Goal: Transaction & Acquisition: Purchase product/service

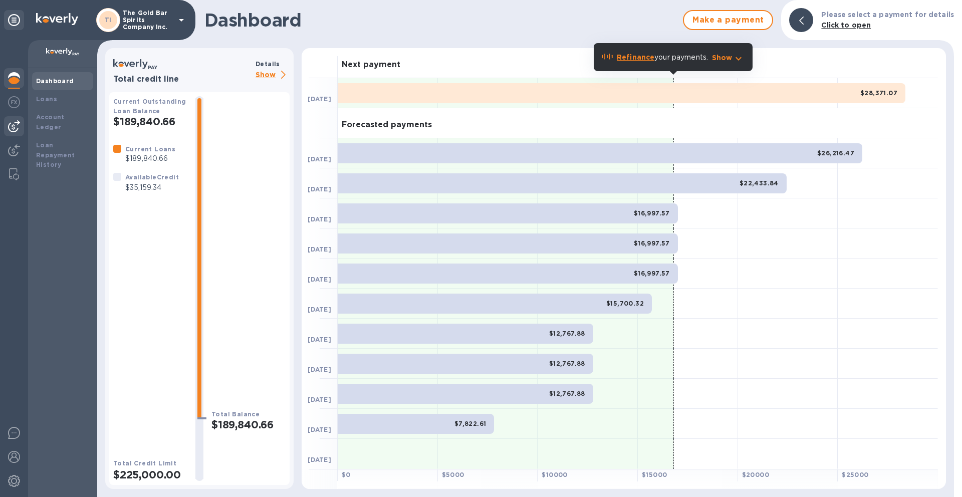
click at [14, 127] on img at bounding box center [14, 126] width 12 height 12
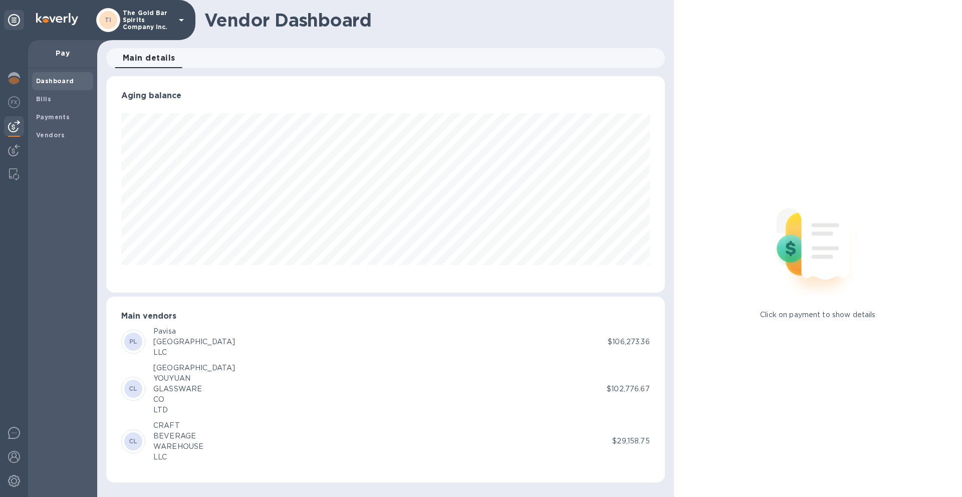
scroll to position [216, 558]
click at [53, 105] on div "Bills" at bounding box center [62, 99] width 61 height 18
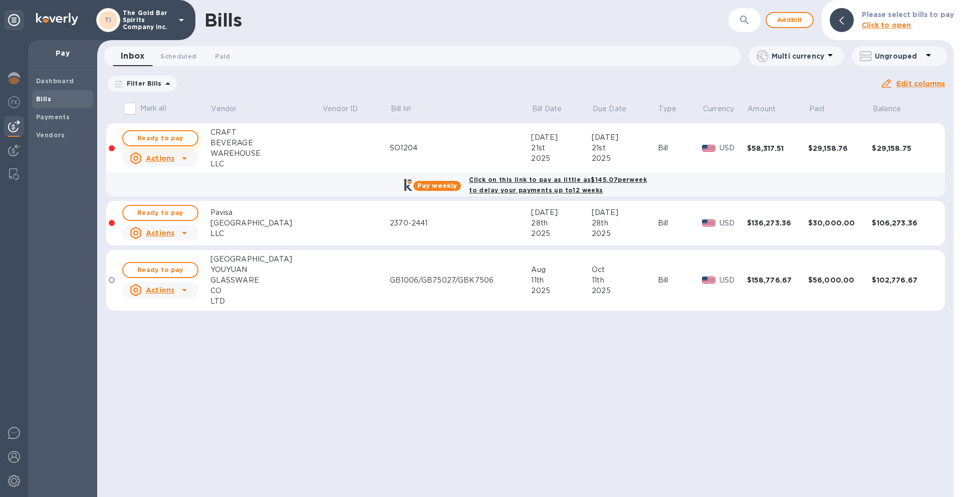
click at [145, 139] on span "Ready to pay" at bounding box center [160, 138] width 58 height 12
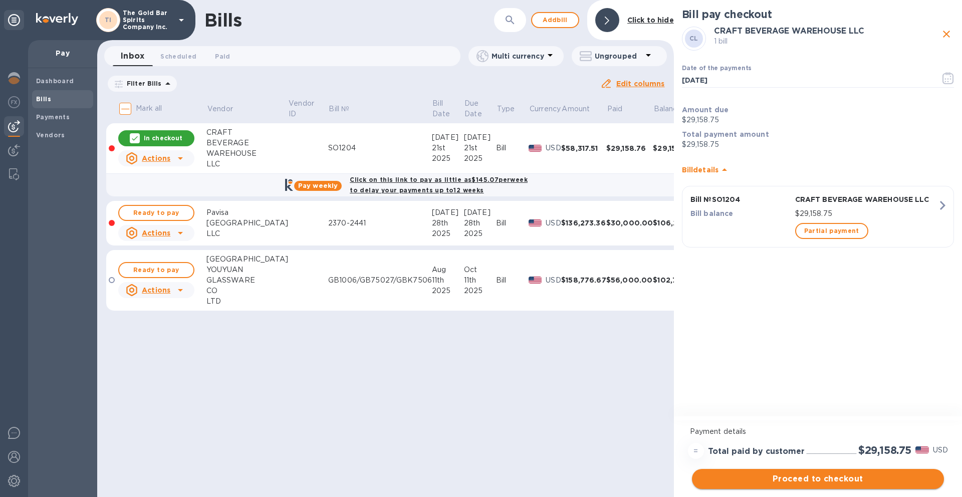
click at [823, 482] on span "Proceed to checkout" at bounding box center [818, 479] width 236 height 12
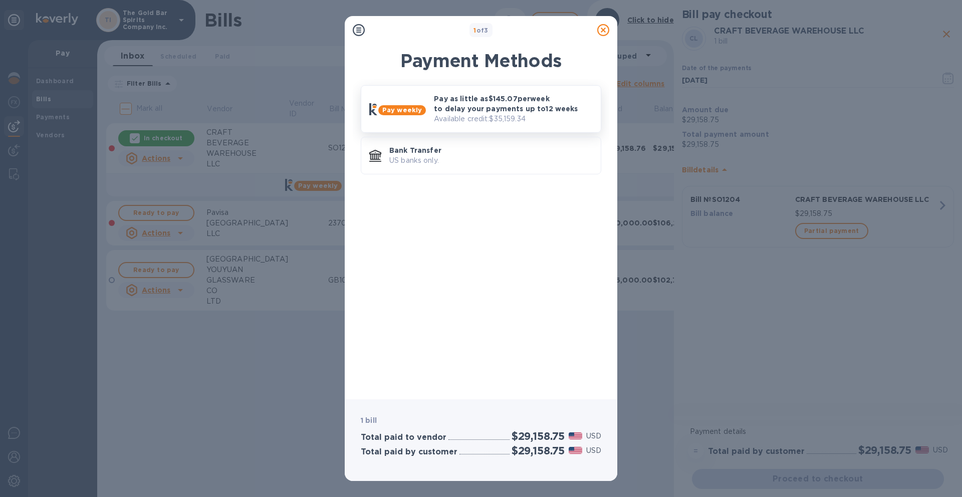
click at [510, 112] on p "Pay as little as $145.07 per week to delay your payments up to 12 weeks" at bounding box center [513, 104] width 159 height 20
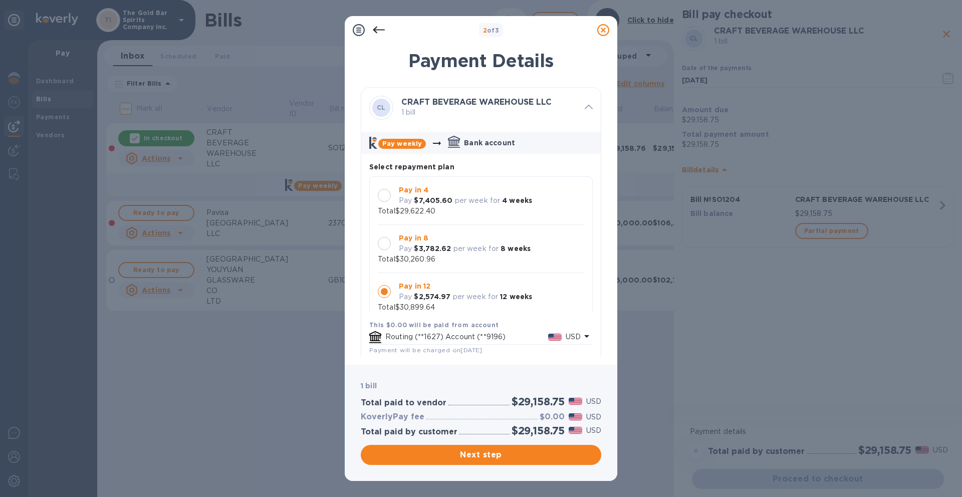
scroll to position [10, 0]
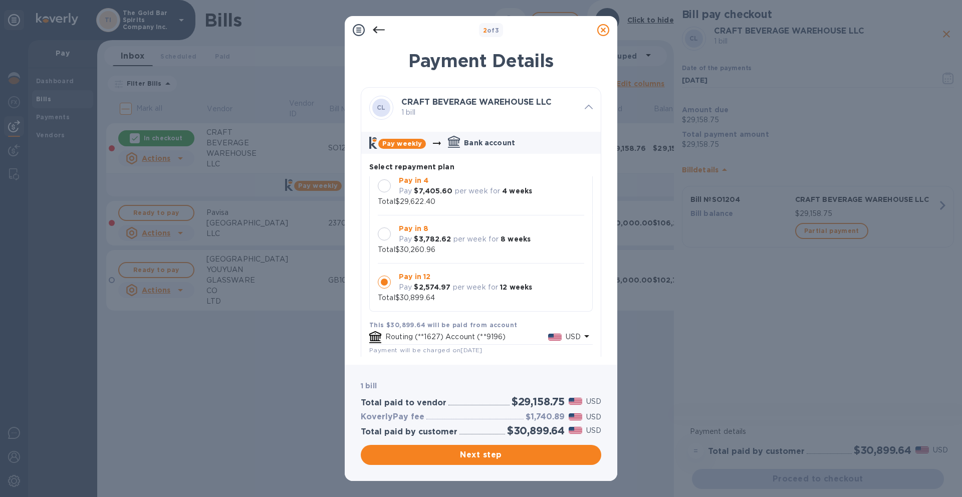
drag, startPoint x: 475, startPoint y: 292, endPoint x: 481, endPoint y: 293, distance: 6.7
click at [475, 292] on p "per week for" at bounding box center [476, 287] width 46 height 11
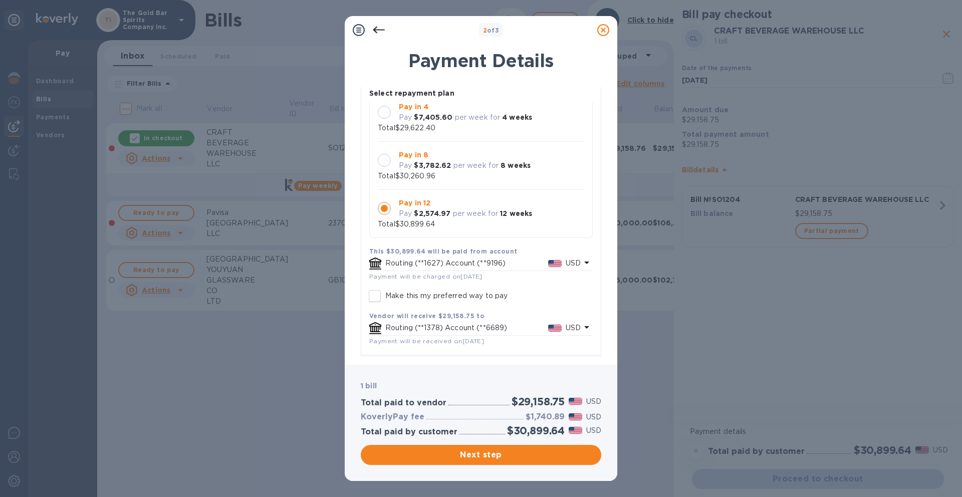
scroll to position [100, 0]
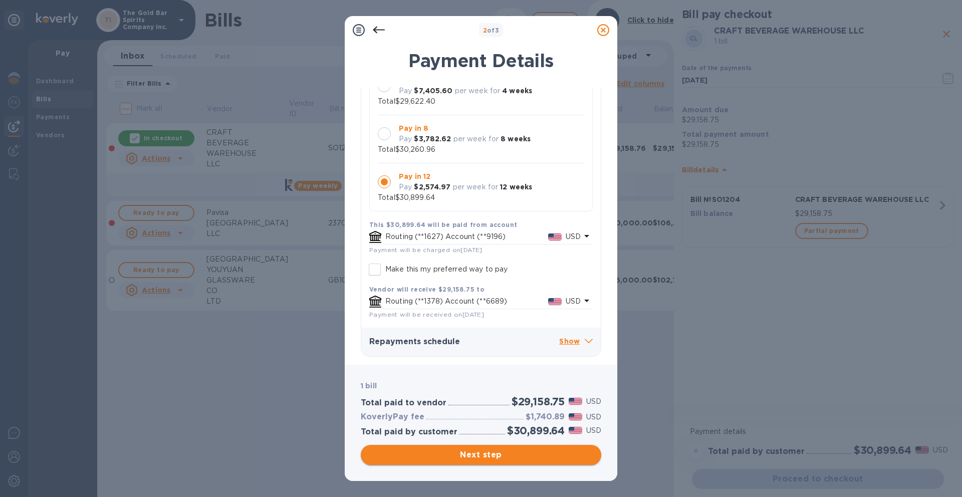
click at [485, 457] on span "Next step" at bounding box center [481, 455] width 224 height 12
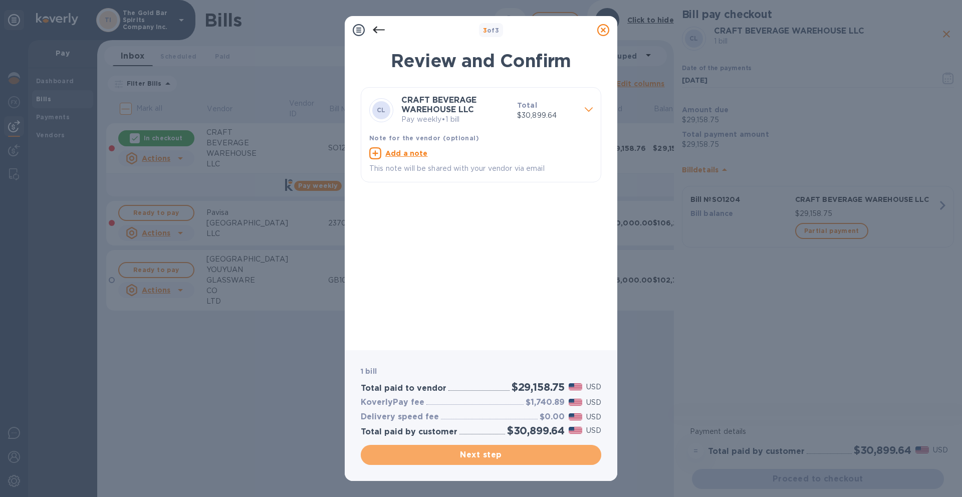
drag, startPoint x: 492, startPoint y: 460, endPoint x: 570, endPoint y: 452, distance: 77.6
click at [492, 460] on span "Next step" at bounding box center [481, 455] width 224 height 12
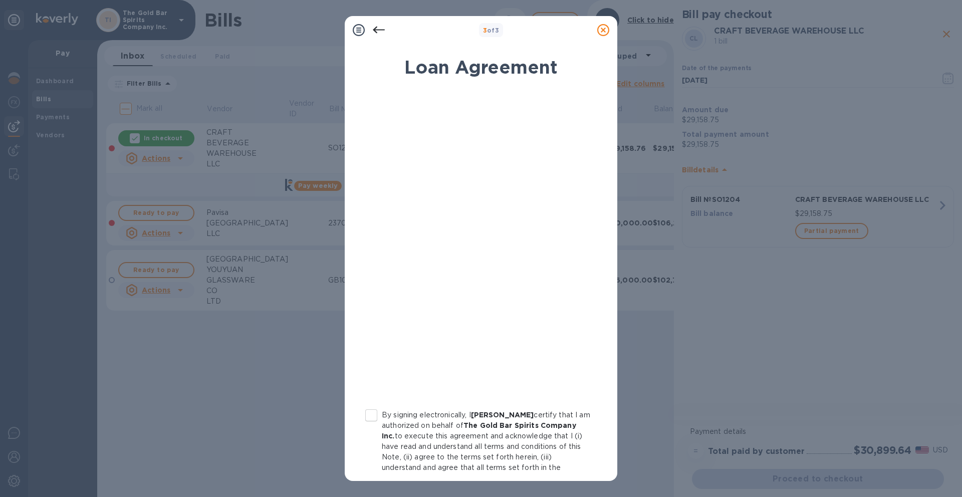
drag, startPoint x: 369, startPoint y: 413, endPoint x: 374, endPoint y: 416, distance: 6.1
click at [369, 413] on input "By signing electronically, I [PERSON_NAME] certify that I am authorized on beha…" at bounding box center [371, 415] width 21 height 21
checkbox input "true"
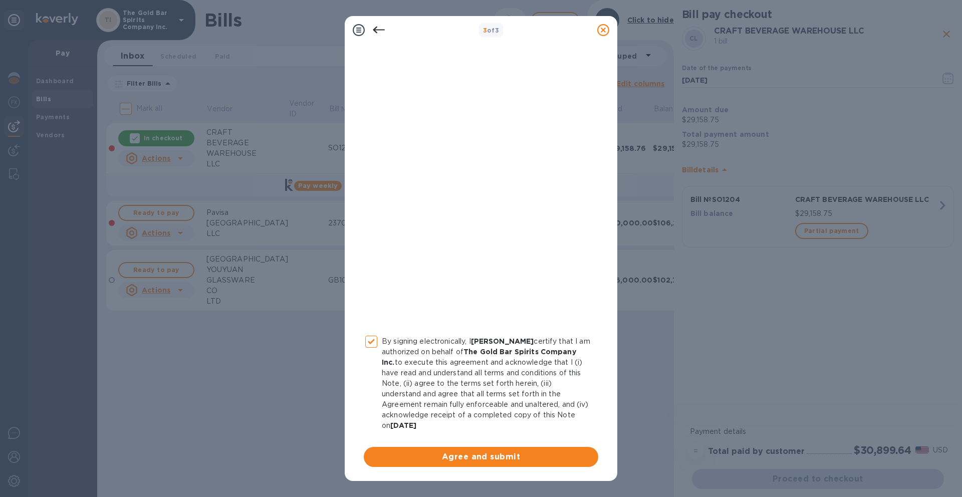
click at [473, 459] on span "Agree and submit" at bounding box center [481, 457] width 218 height 12
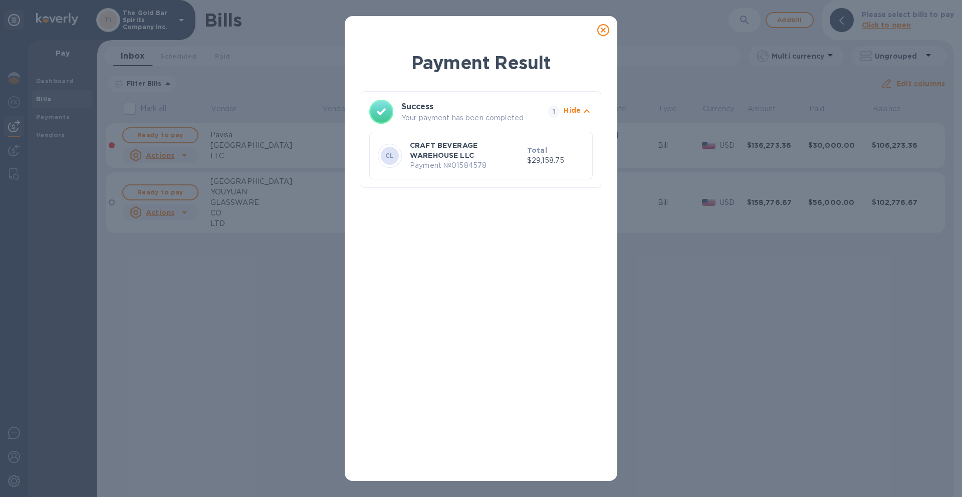
click at [604, 31] on icon at bounding box center [603, 30] width 12 height 12
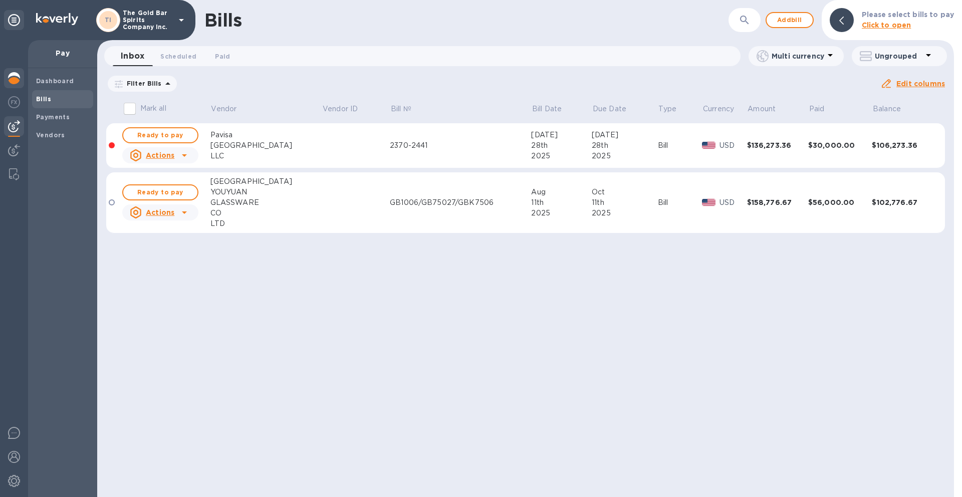
click at [12, 78] on img at bounding box center [14, 78] width 12 height 12
